Goal: Task Accomplishment & Management: Use online tool/utility

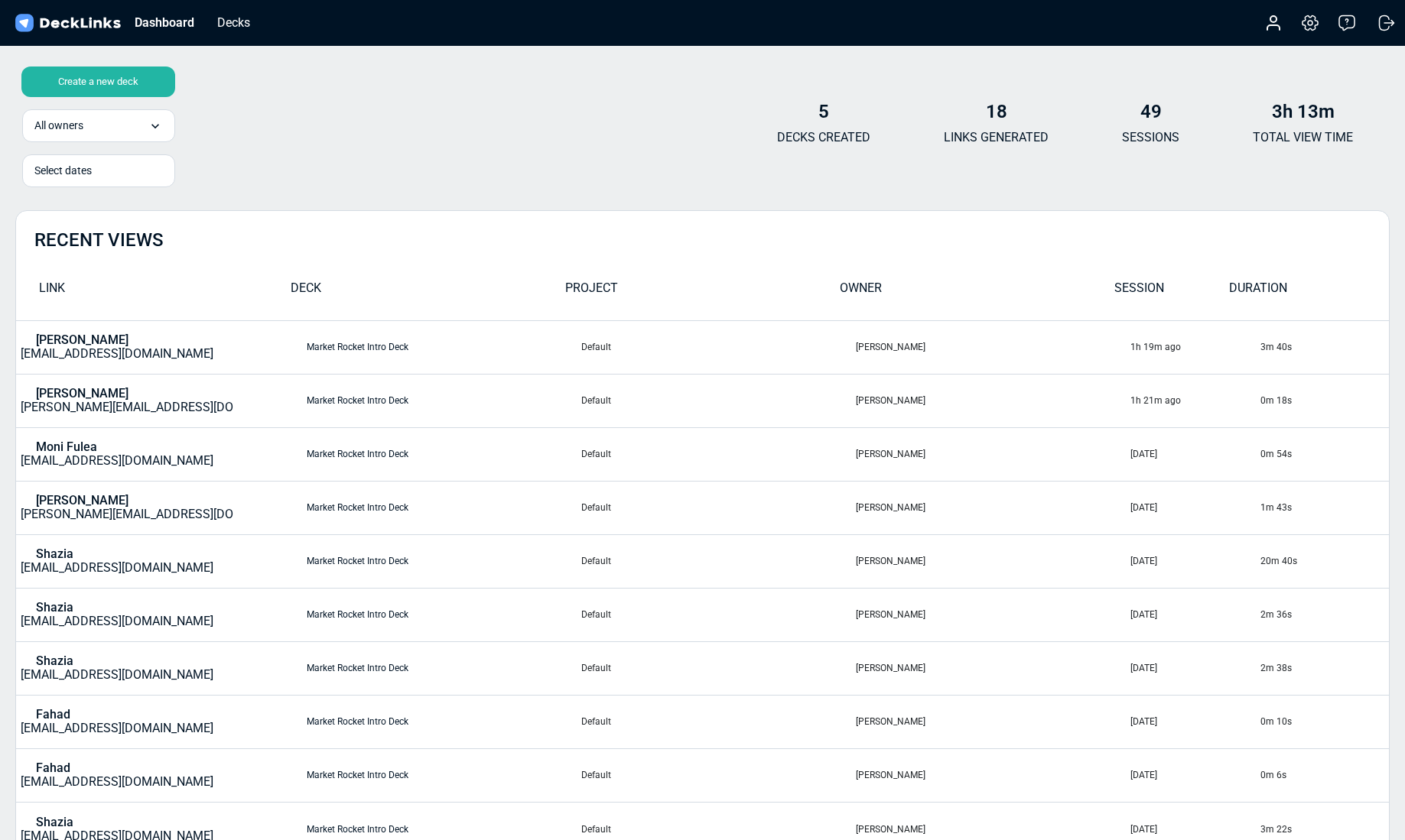
click at [130, 81] on div "Create a new deck" at bounding box center [97, 81] width 153 height 30
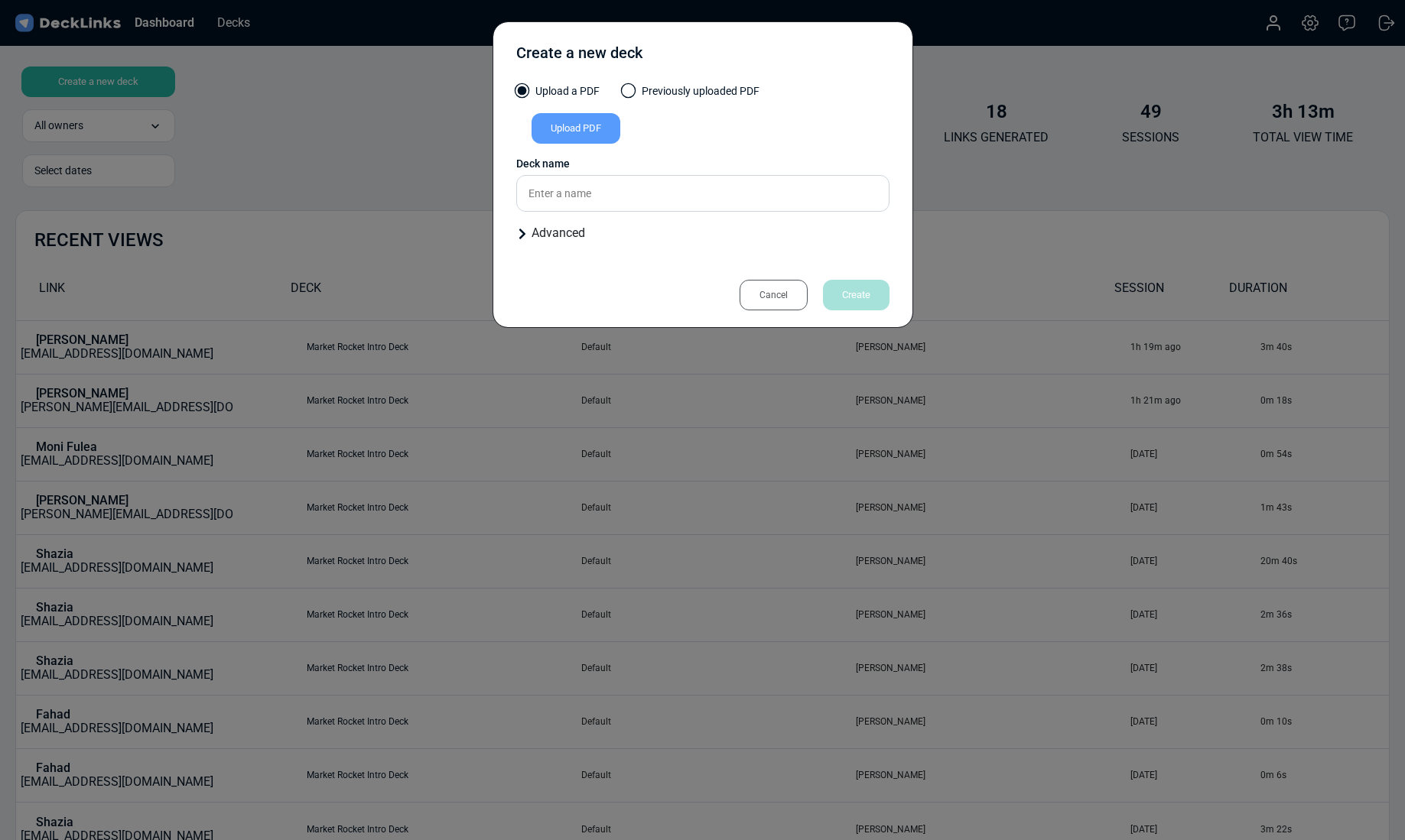
drag, startPoint x: 761, startPoint y: 291, endPoint x: 711, endPoint y: 281, distance: 51.0
click at [761, 291] on div "Cancel" at bounding box center [774, 295] width 68 height 30
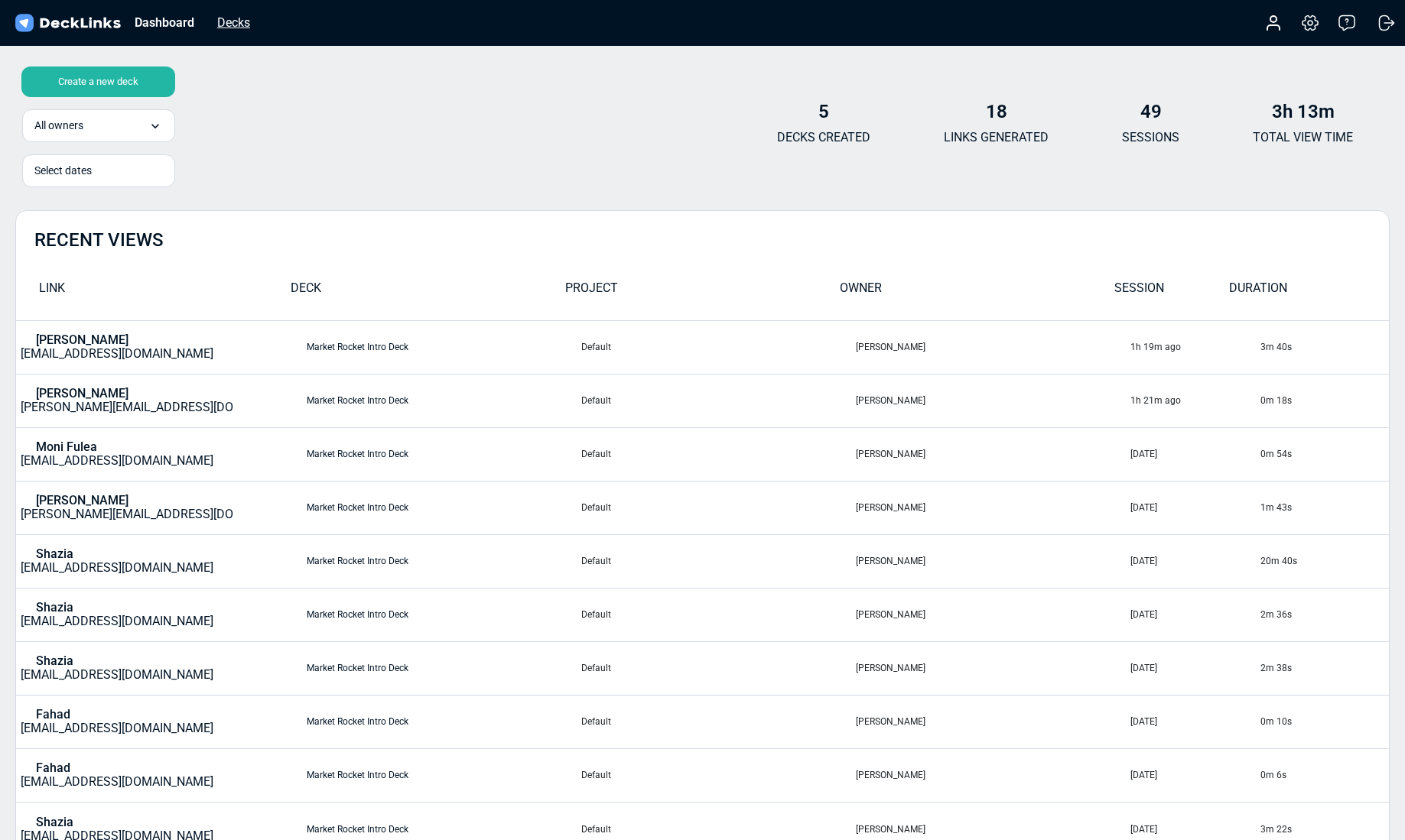
click at [242, 27] on div "Decks" at bounding box center [233, 22] width 48 height 19
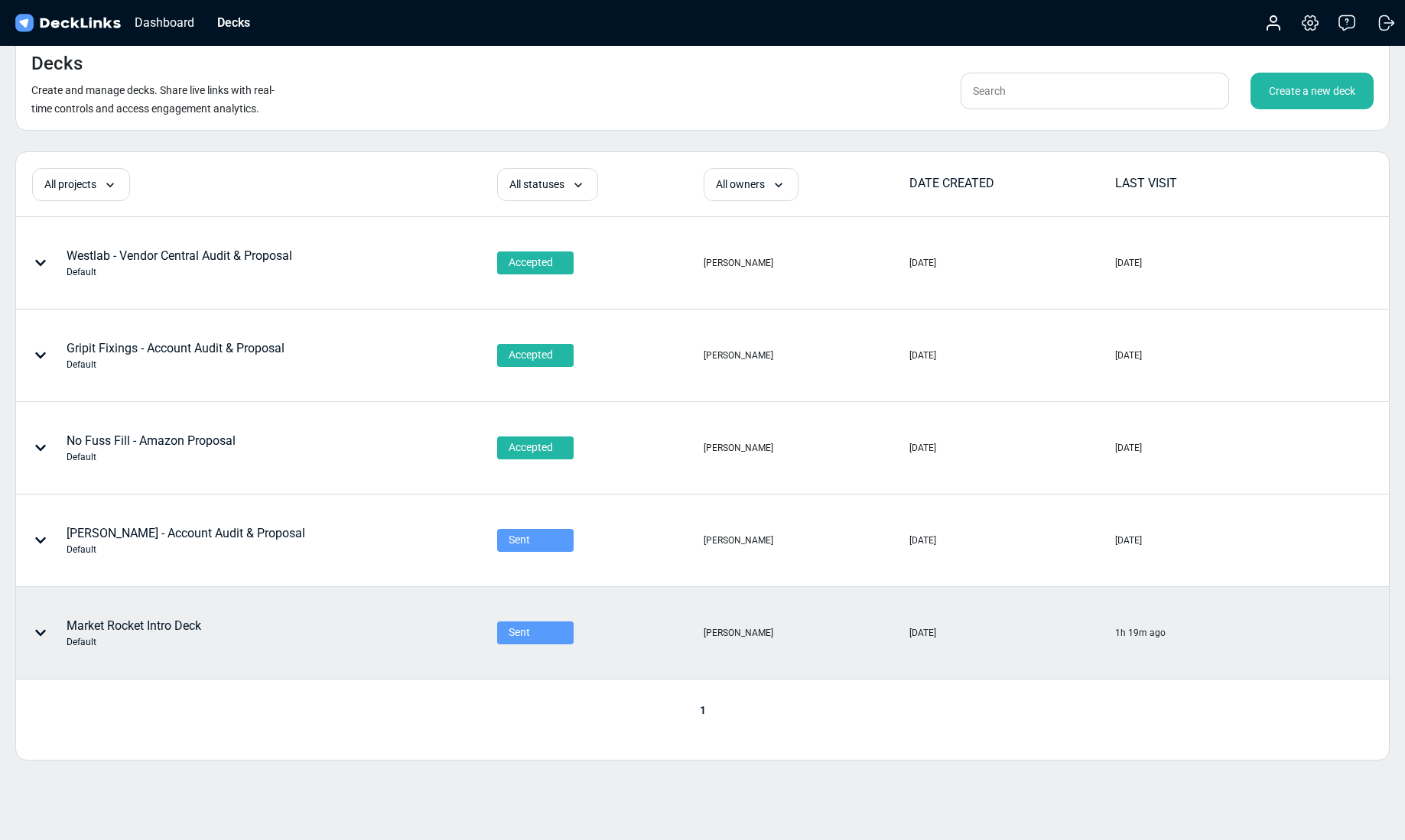
click at [43, 633] on icon at bounding box center [40, 633] width 11 height 6
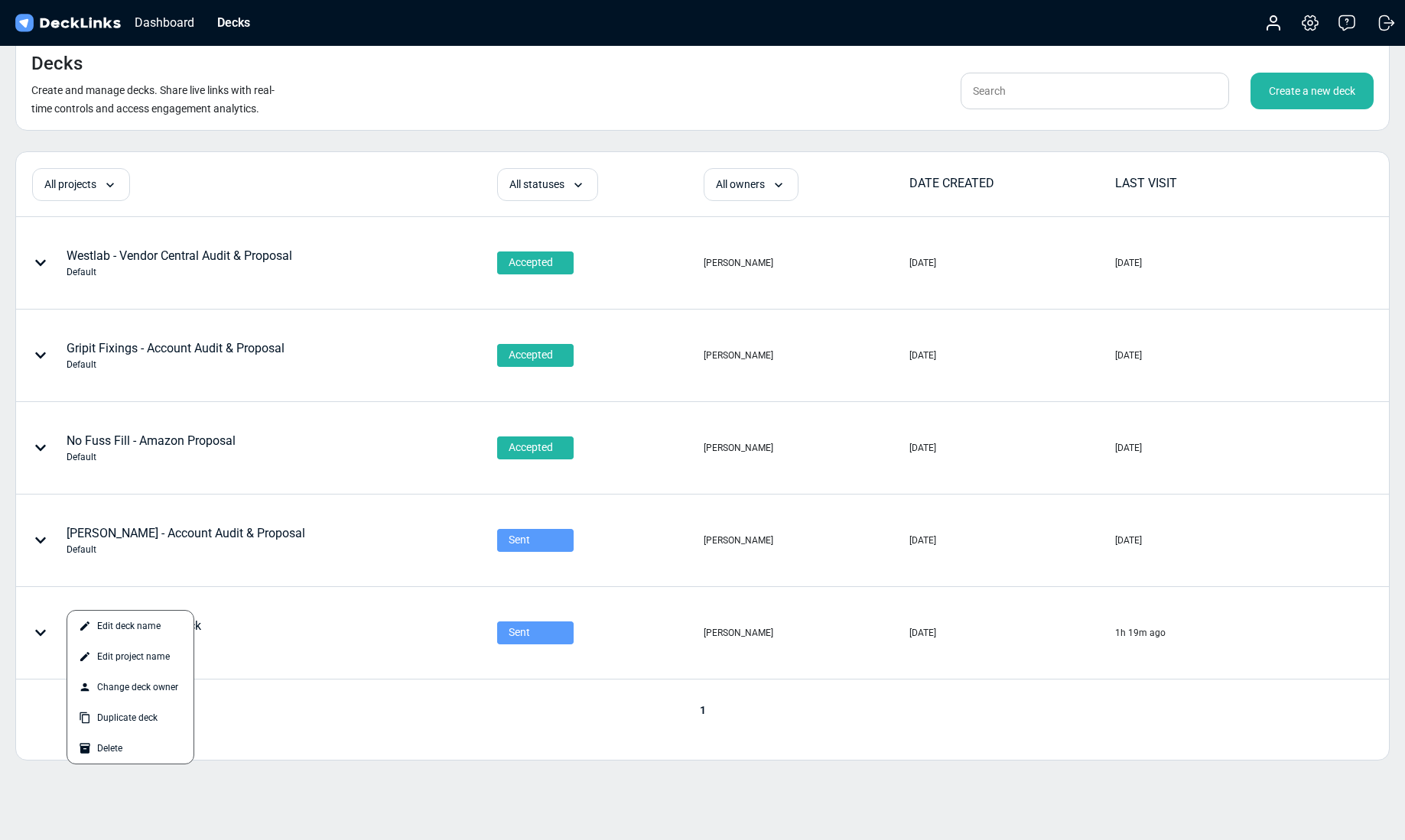
drag, startPoint x: 494, startPoint y: 722, endPoint x: 252, endPoint y: 711, distance: 242.2
click at [493, 722] on div at bounding box center [702, 420] width 1405 height 840
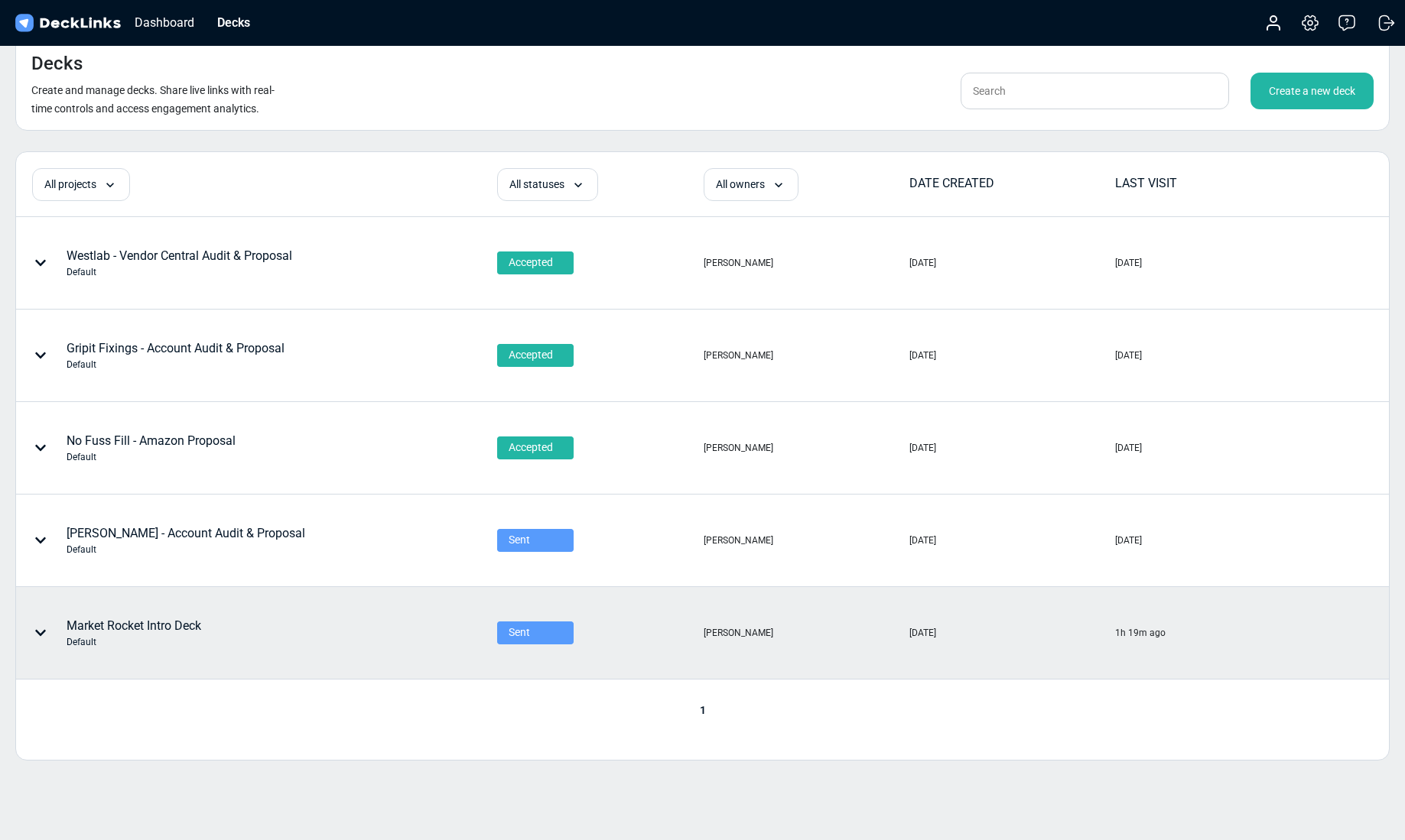
click at [137, 620] on div "Market Rocket Intro Deck Default" at bounding box center [133, 633] width 135 height 32
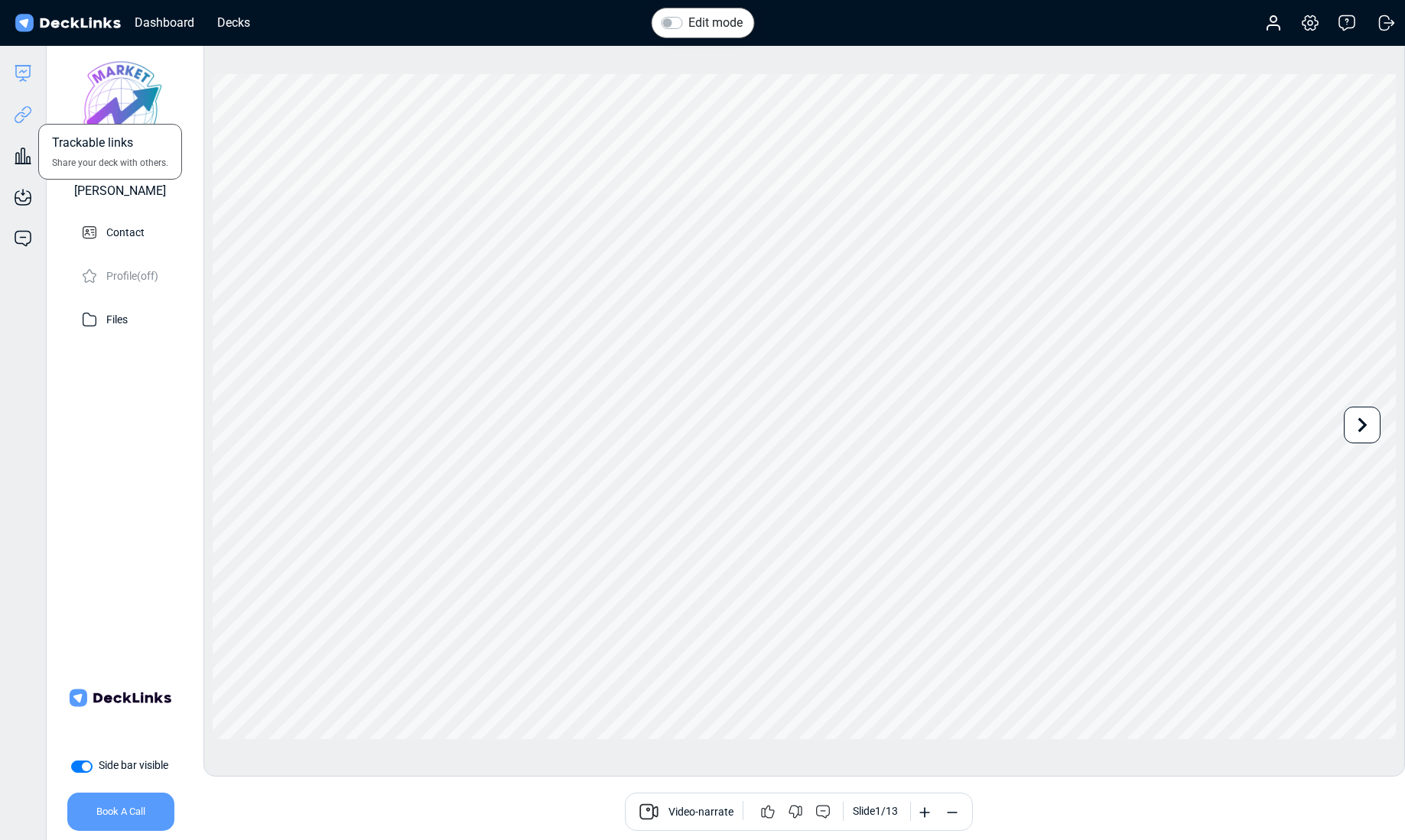
click at [21, 117] on icon at bounding box center [23, 115] width 18 height 18
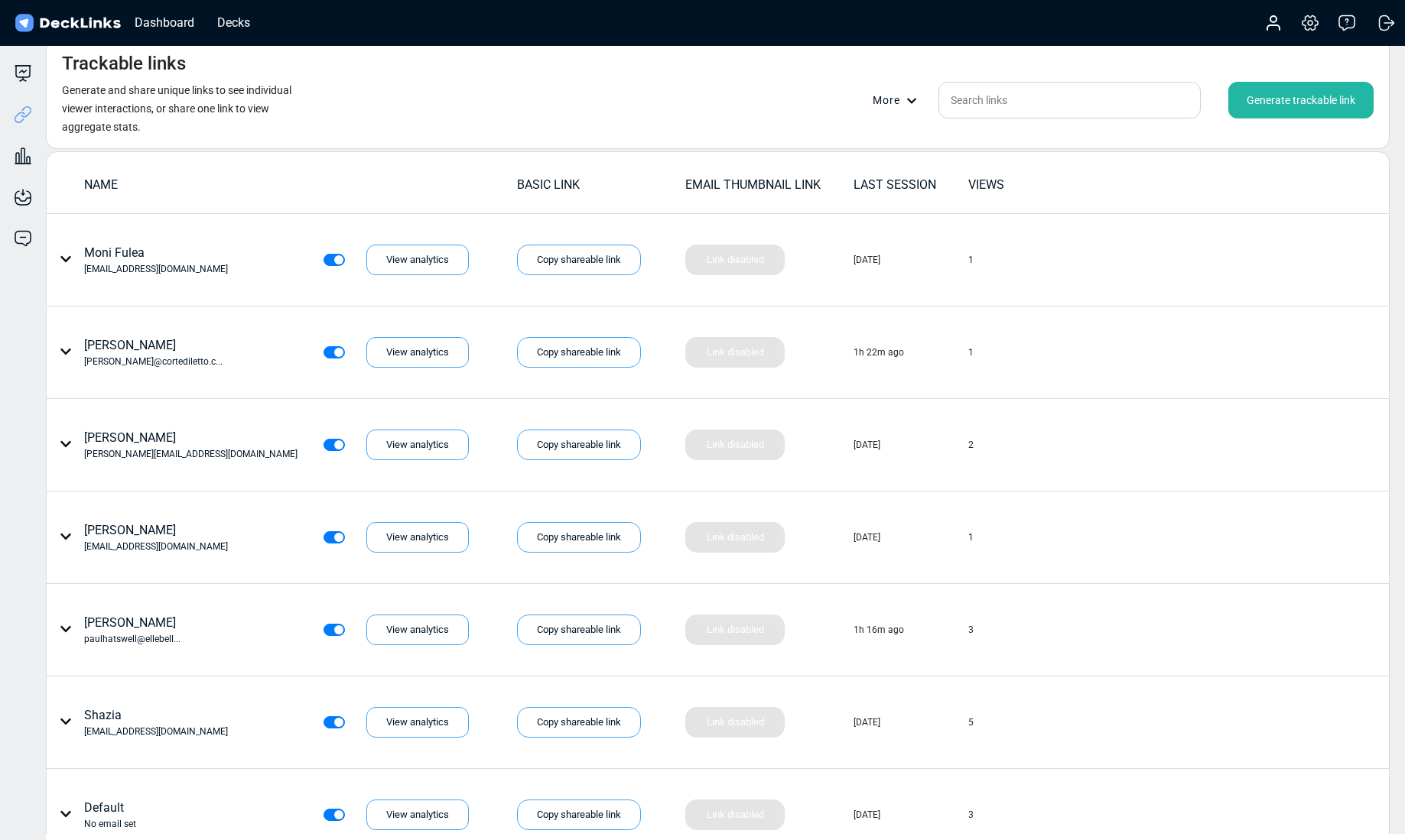
click at [1290, 102] on div "Generate trackable link" at bounding box center [1301, 100] width 145 height 37
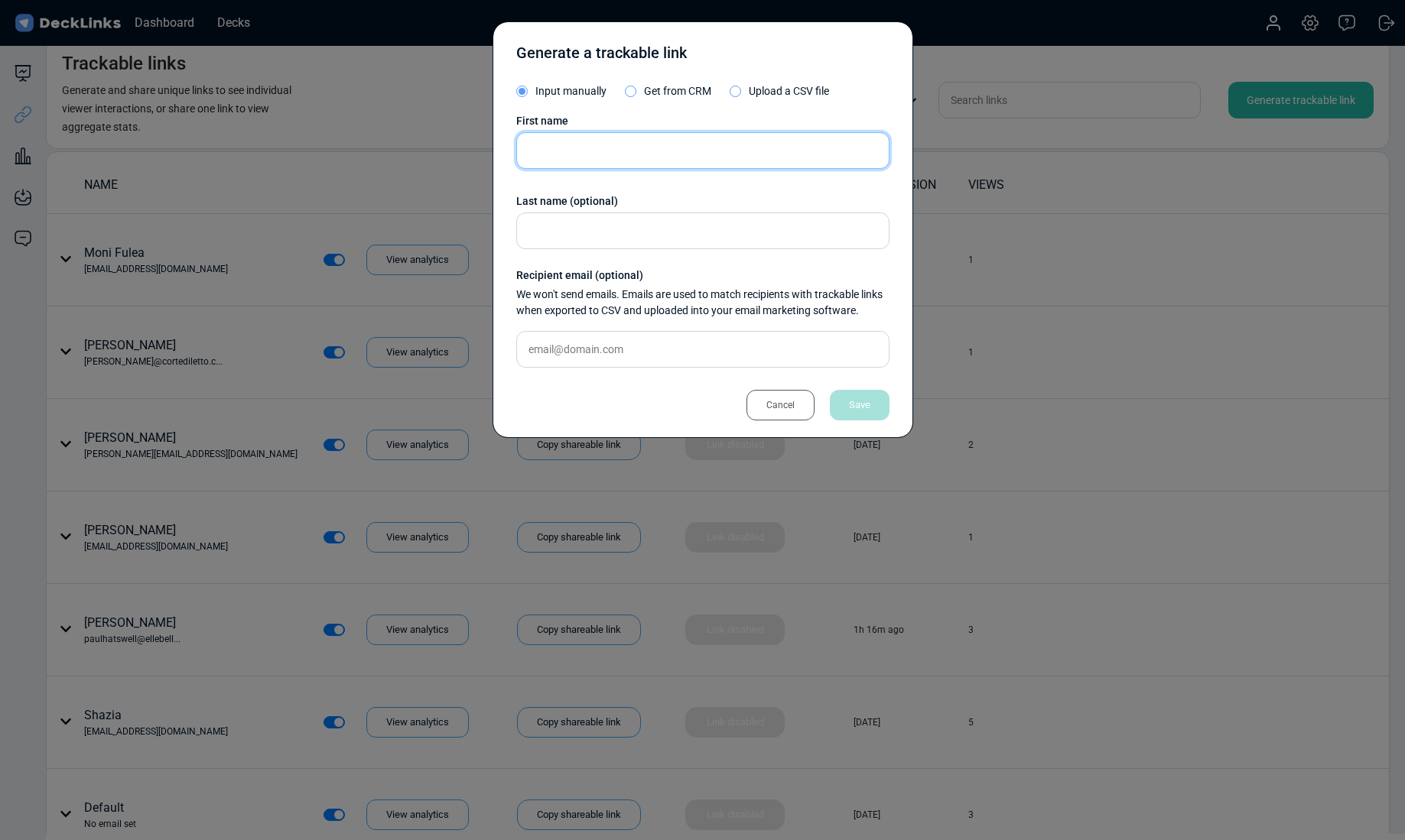
click at [633, 149] on input "text" at bounding box center [702, 151] width 374 height 37
type input "[PERSON_NAME]"
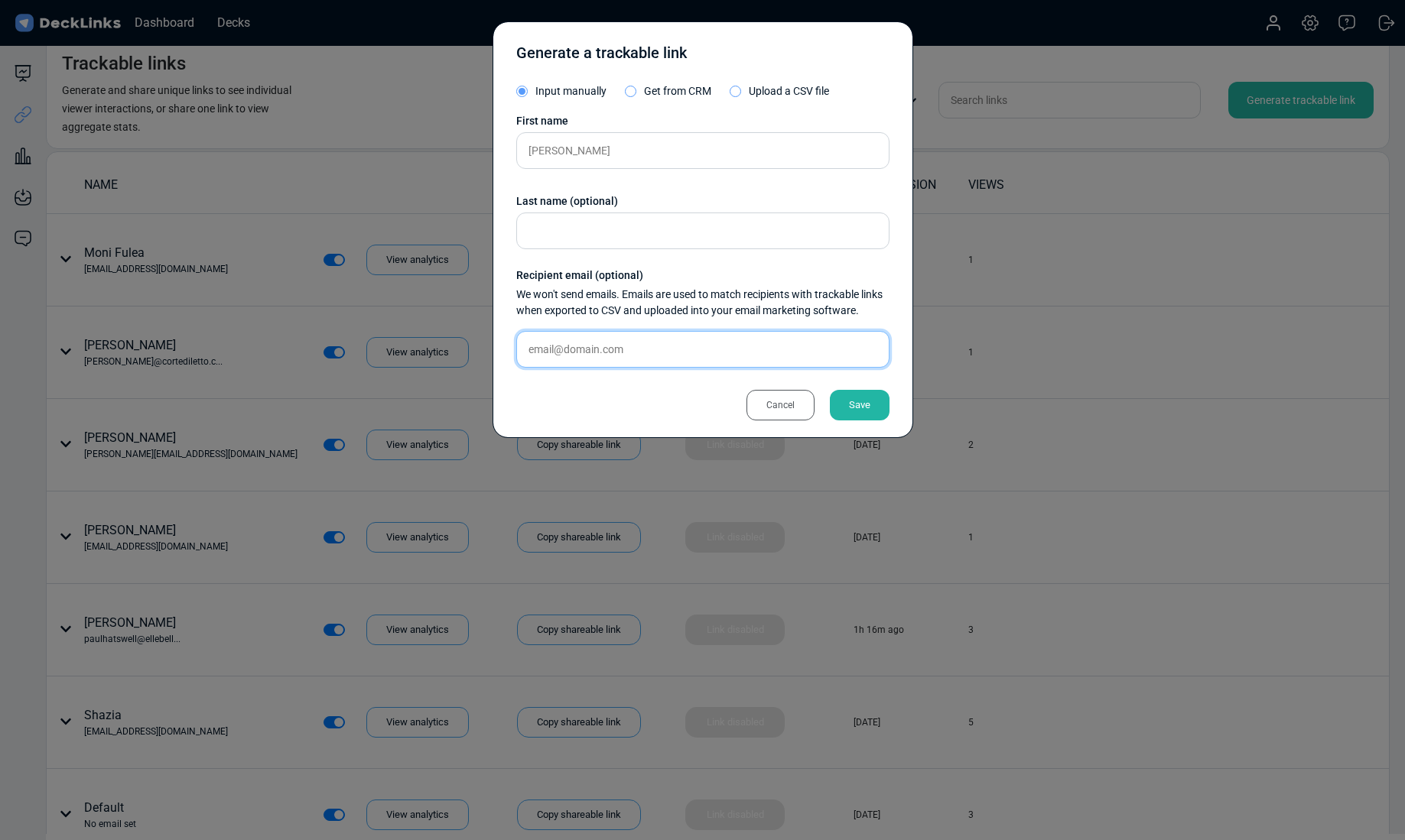
click at [612, 346] on input "text" at bounding box center [702, 350] width 374 height 37
type input "[PERSON_NAME][EMAIL_ADDRESS][DOMAIN_NAME]"
click at [848, 406] on div "Save" at bounding box center [860, 405] width 60 height 30
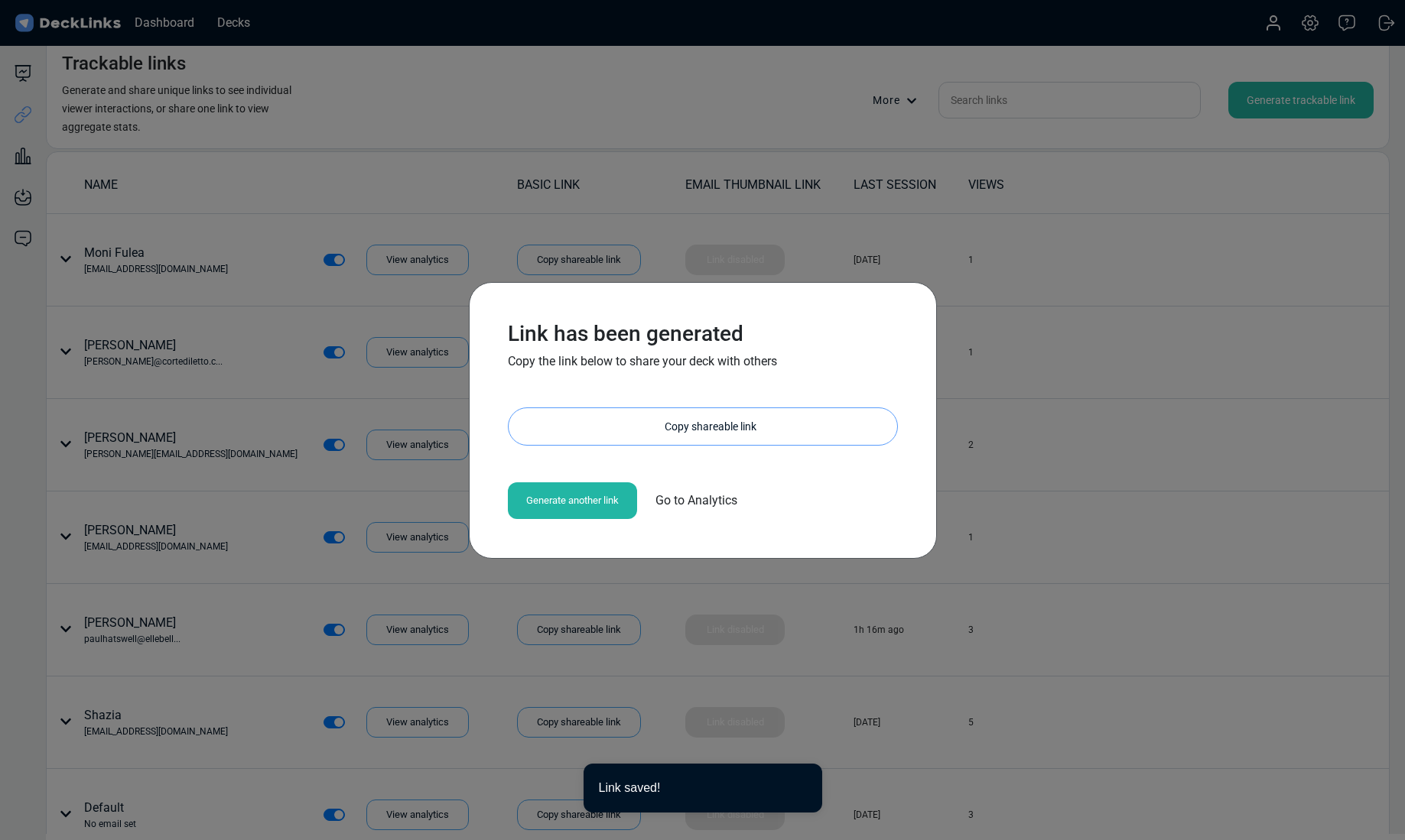
click at [658, 423] on div "Copy shareable link" at bounding box center [711, 427] width 374 height 37
